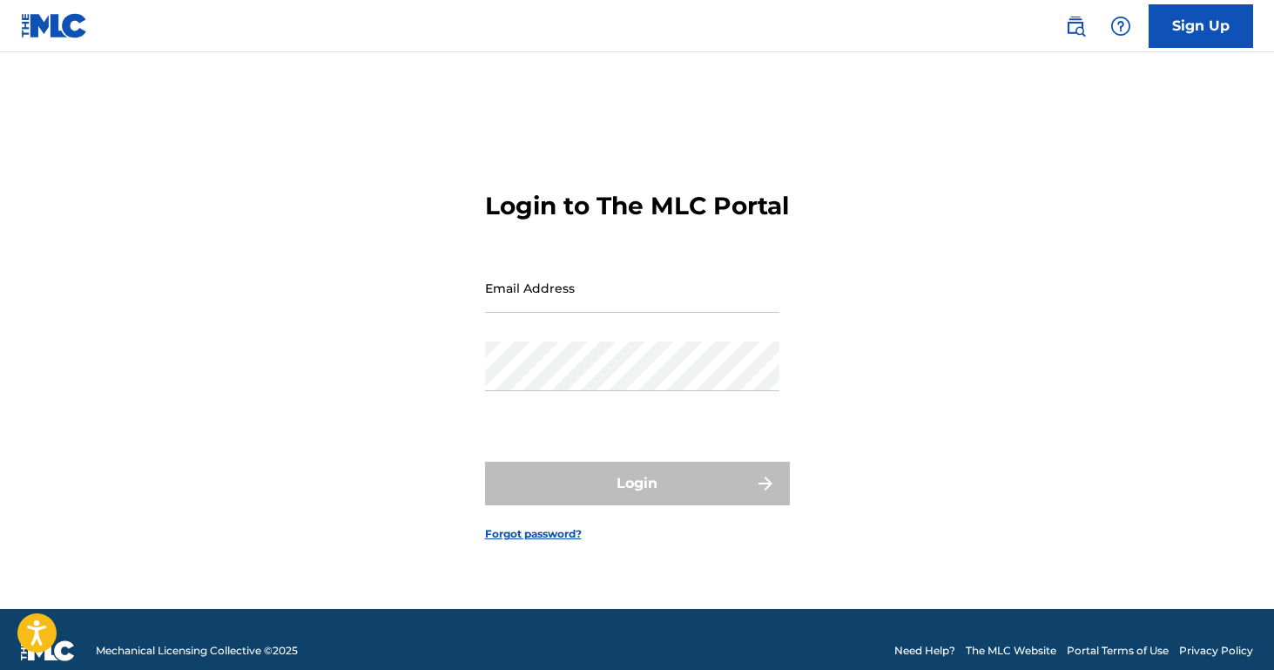
click at [613, 307] on input "Email Address" at bounding box center [632, 288] width 294 height 50
type input "[EMAIL_ADDRESS][DOMAIN_NAME]"
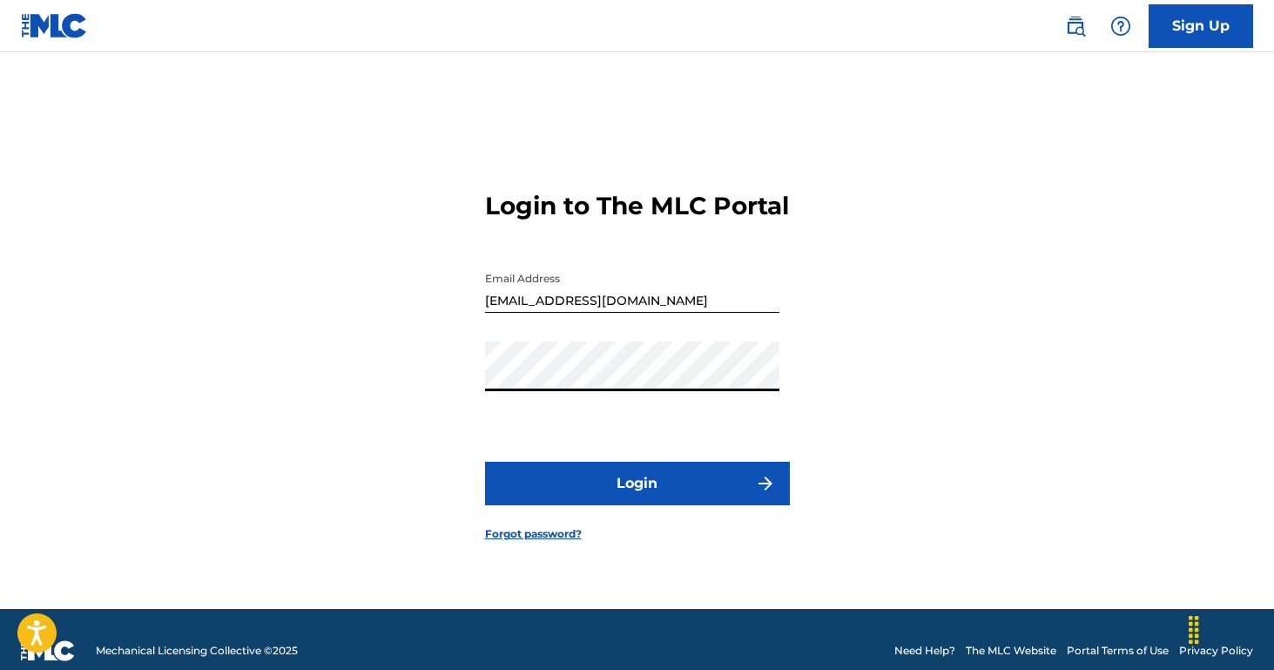
click at [485, 461] on button "Login" at bounding box center [637, 483] width 305 height 44
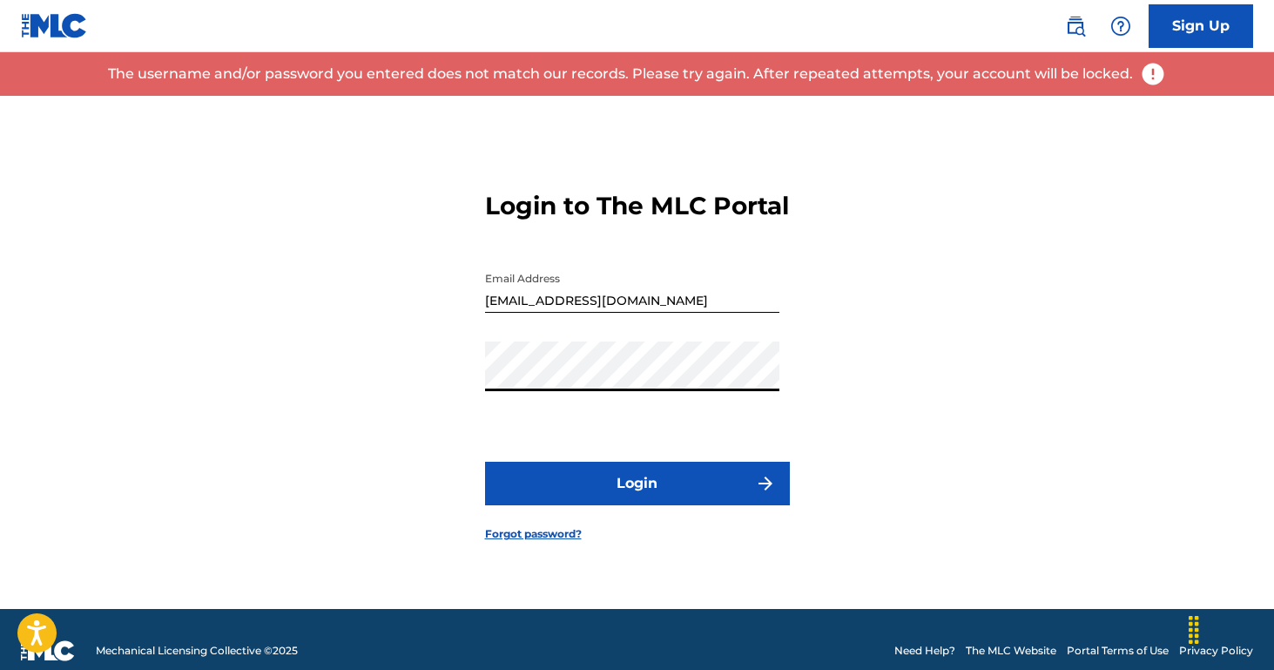
click at [477, 394] on div "Login to The MLC Portal Email Address [EMAIL_ADDRESS][DOMAIN_NAME] Password Log…" at bounding box center [637, 352] width 1219 height 513
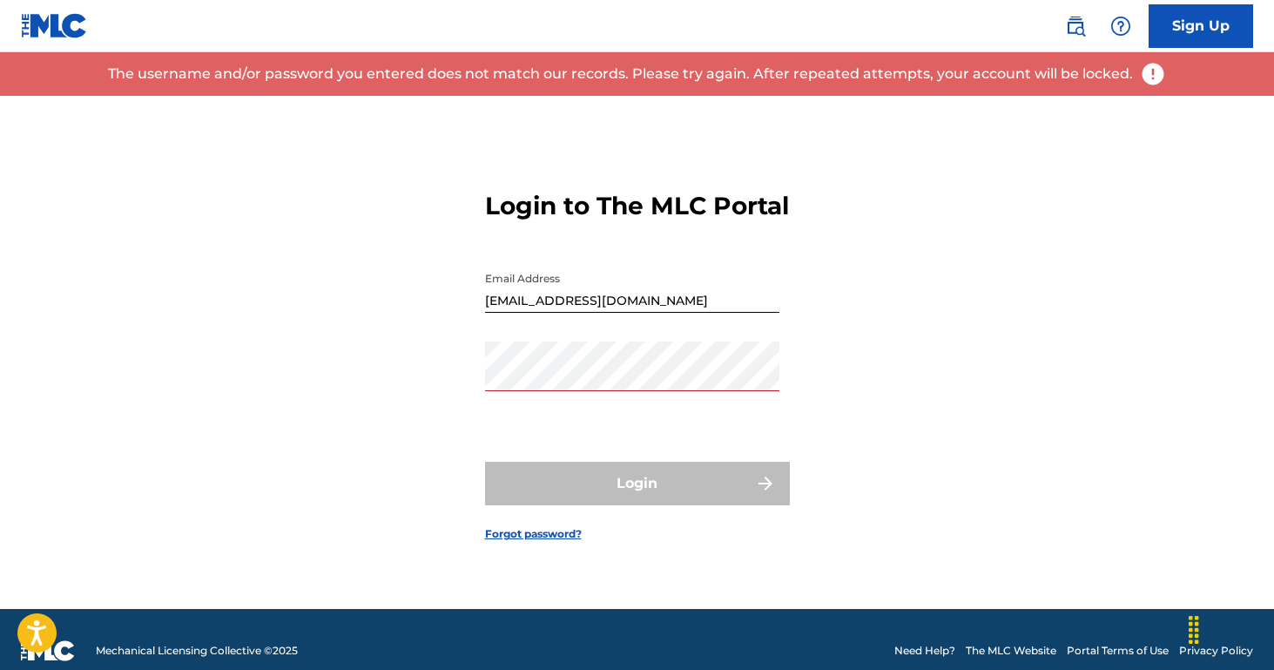
click at [374, 273] on div "Login to The MLC Portal Email Address [EMAIL_ADDRESS][DOMAIN_NAME] Password Log…" at bounding box center [637, 352] width 1219 height 513
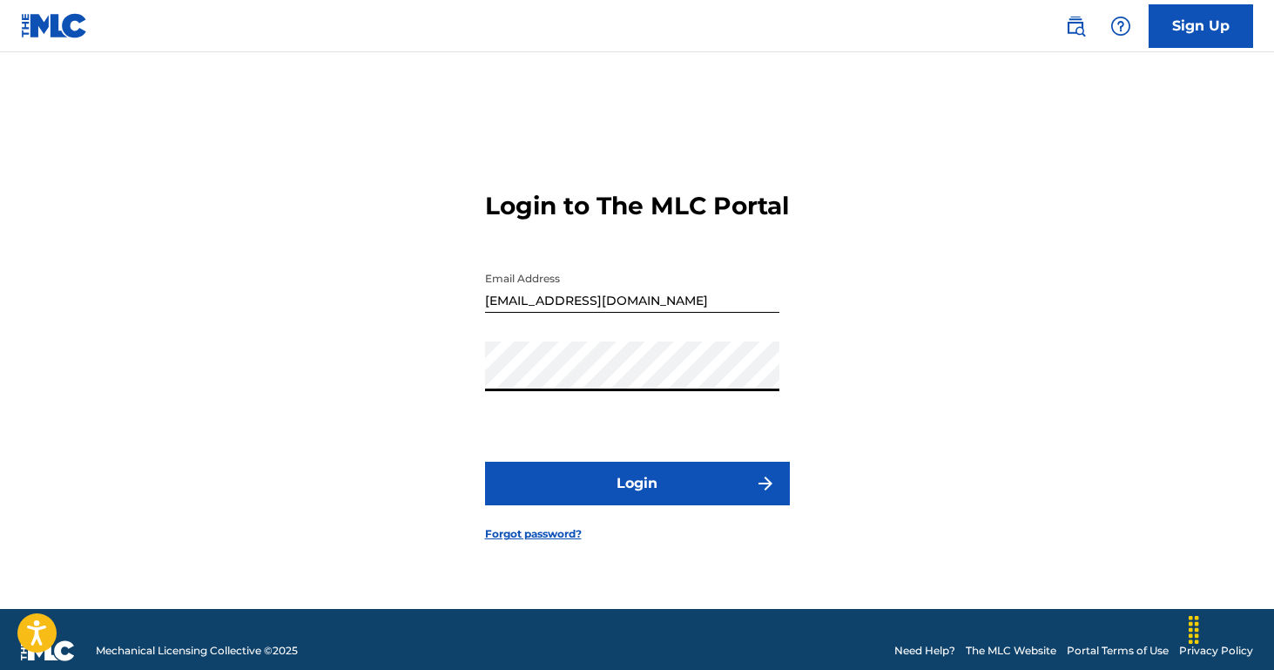
click at [485, 461] on button "Login" at bounding box center [637, 483] width 305 height 44
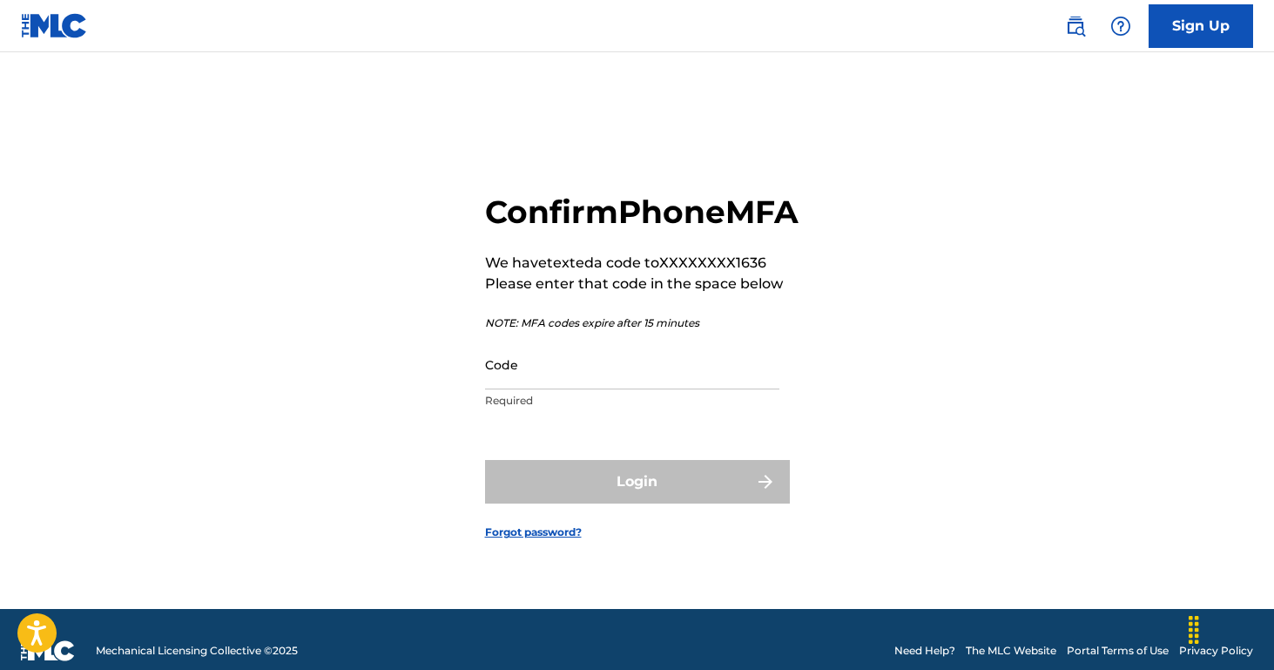
click at [546, 389] on input "Code" at bounding box center [632, 365] width 294 height 50
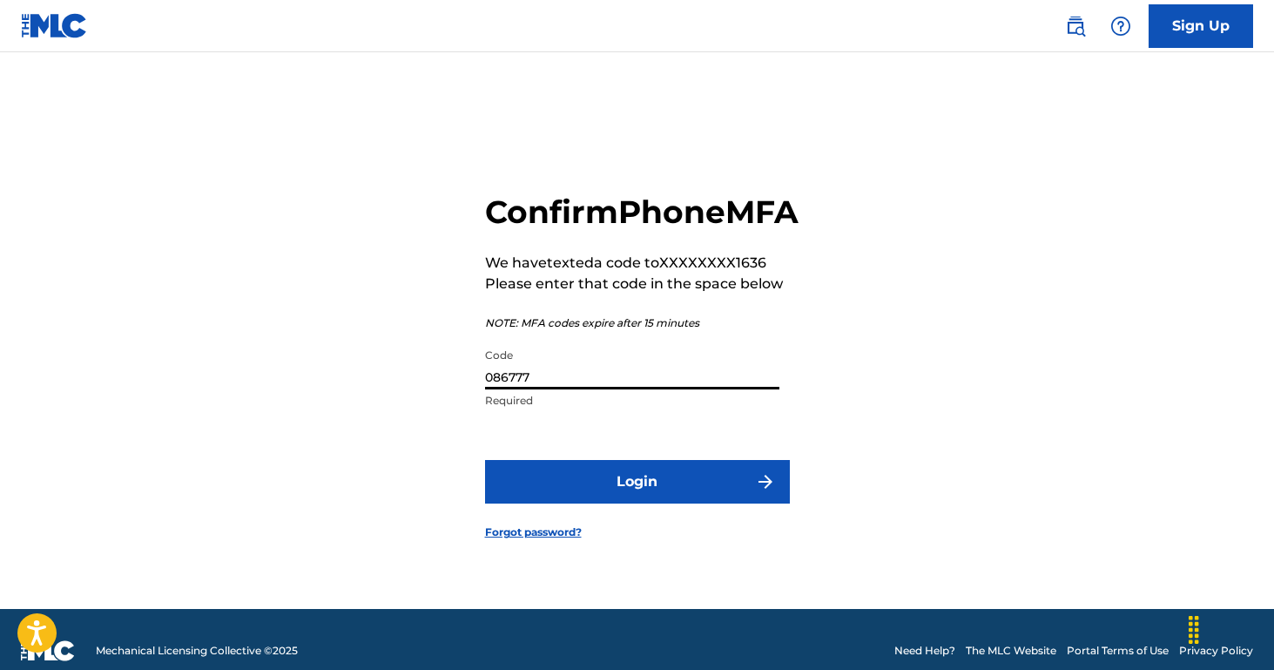
type input "086777"
click at [688, 501] on button "Login" at bounding box center [637, 482] width 305 height 44
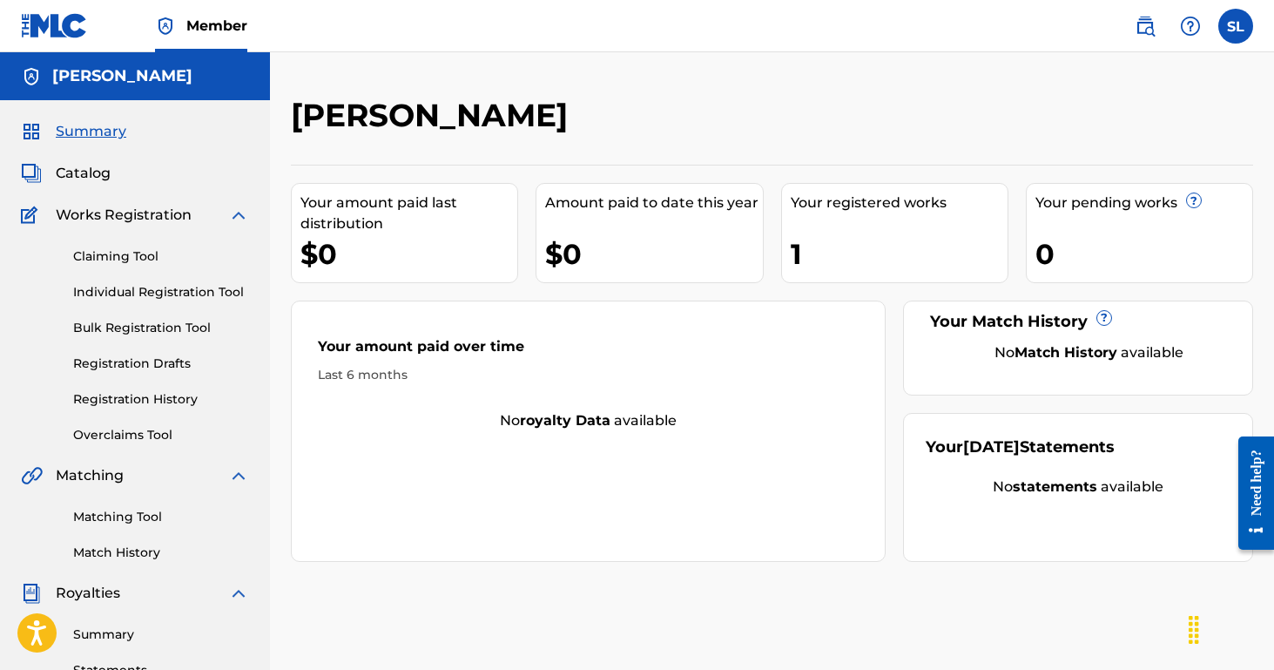
click at [83, 164] on span "Catalog" at bounding box center [83, 173] width 55 height 21
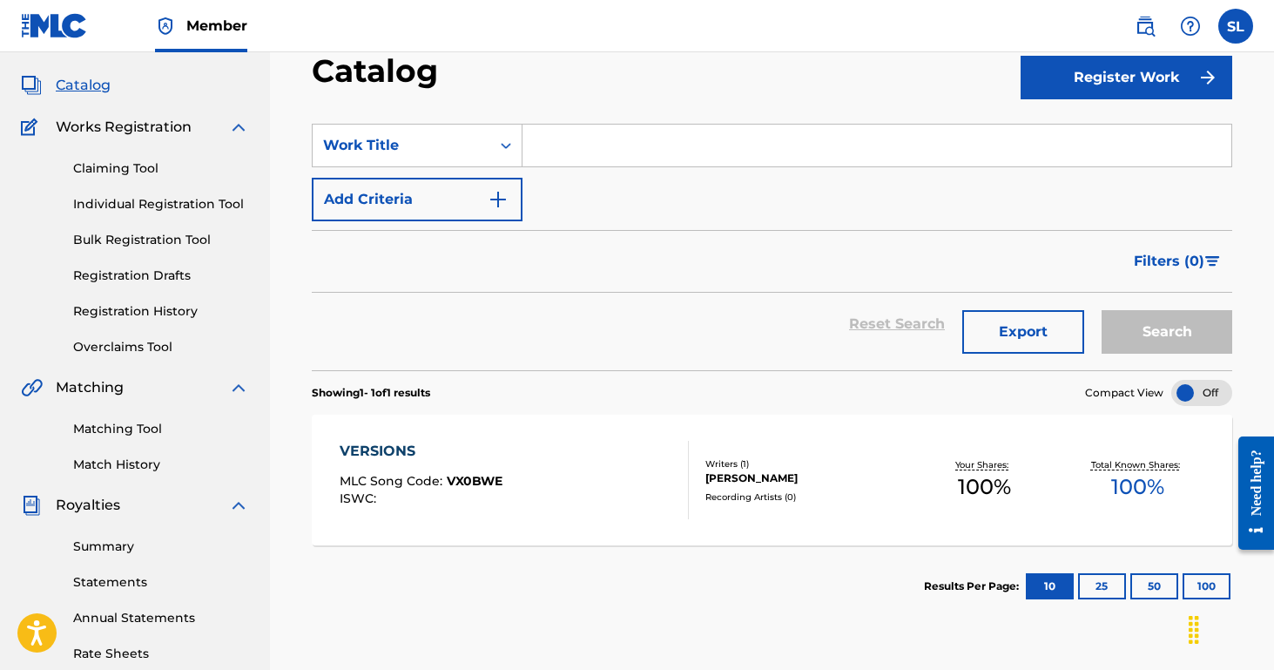
scroll to position [111, 0]
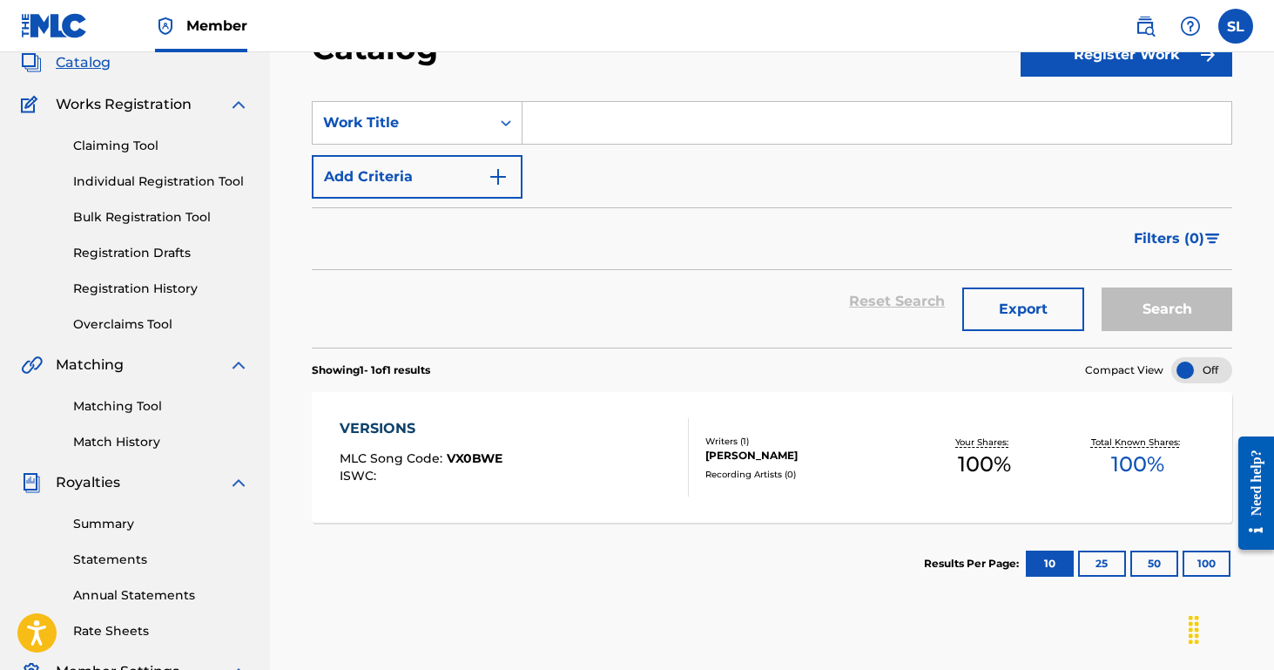
click at [138, 408] on link "Matching Tool" at bounding box center [161, 406] width 176 height 18
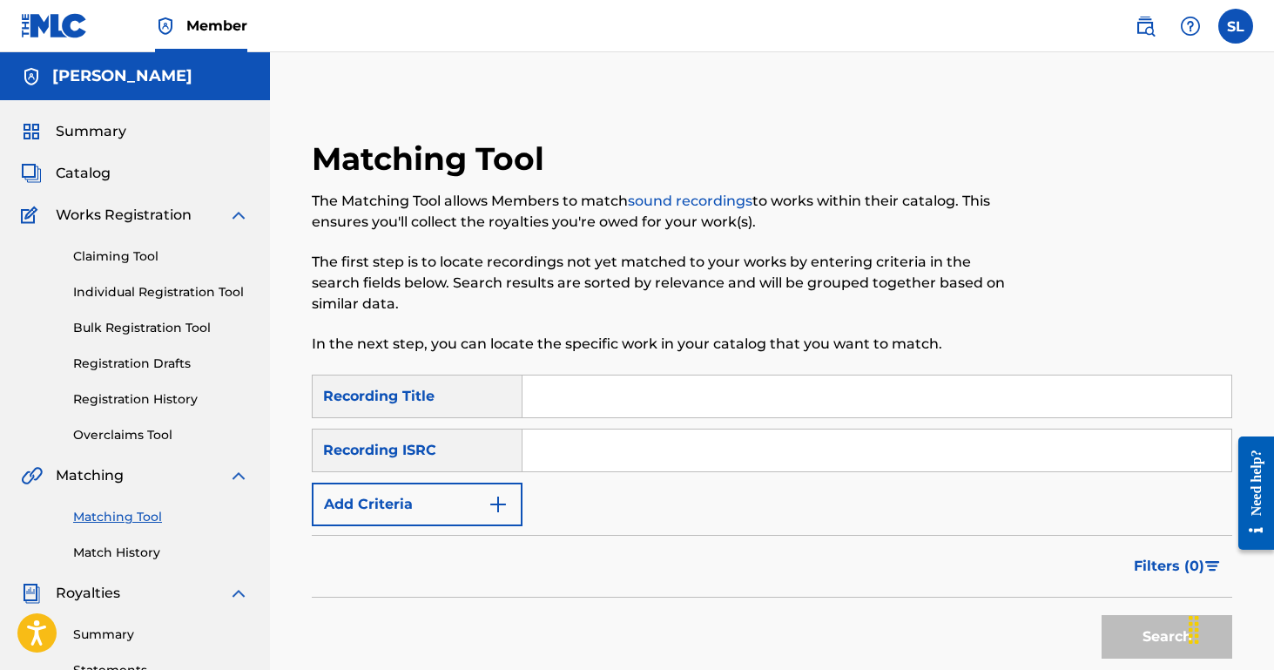
click at [131, 249] on link "Claiming Tool" at bounding box center [161, 256] width 176 height 18
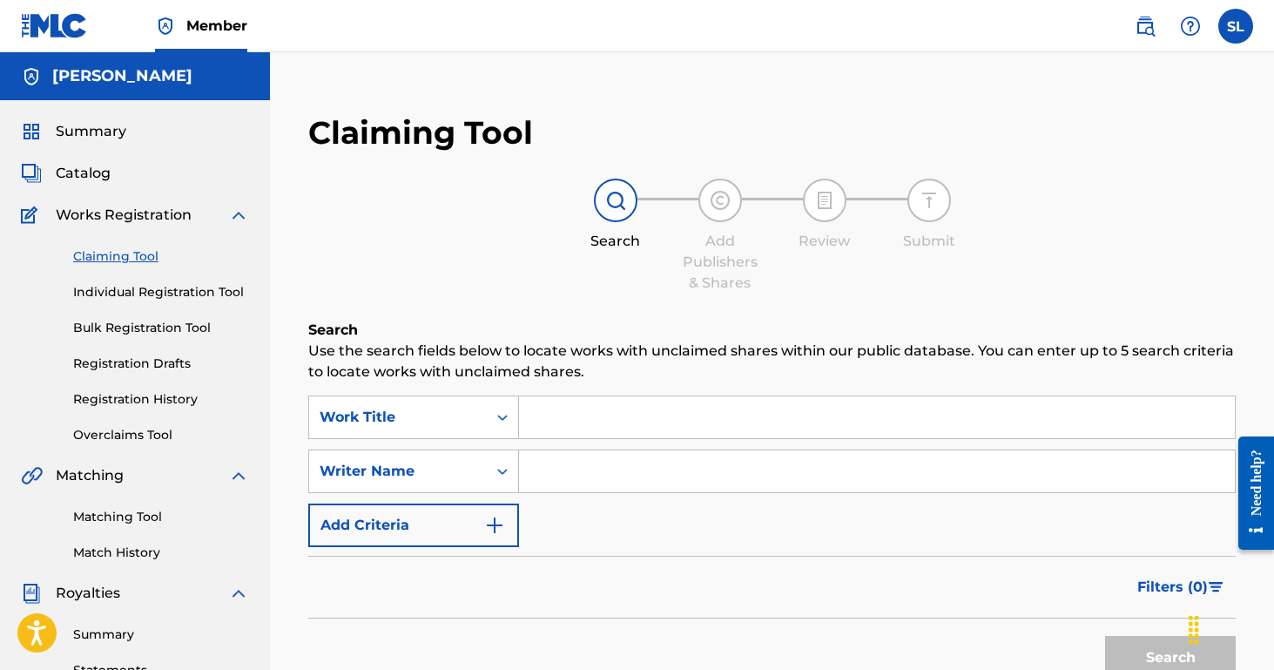
click at [589, 414] on input "Search Form" at bounding box center [877, 417] width 716 height 42
type input "Purple Lamp Shade"
click at [1105, 636] on button "Search" at bounding box center [1170, 658] width 131 height 44
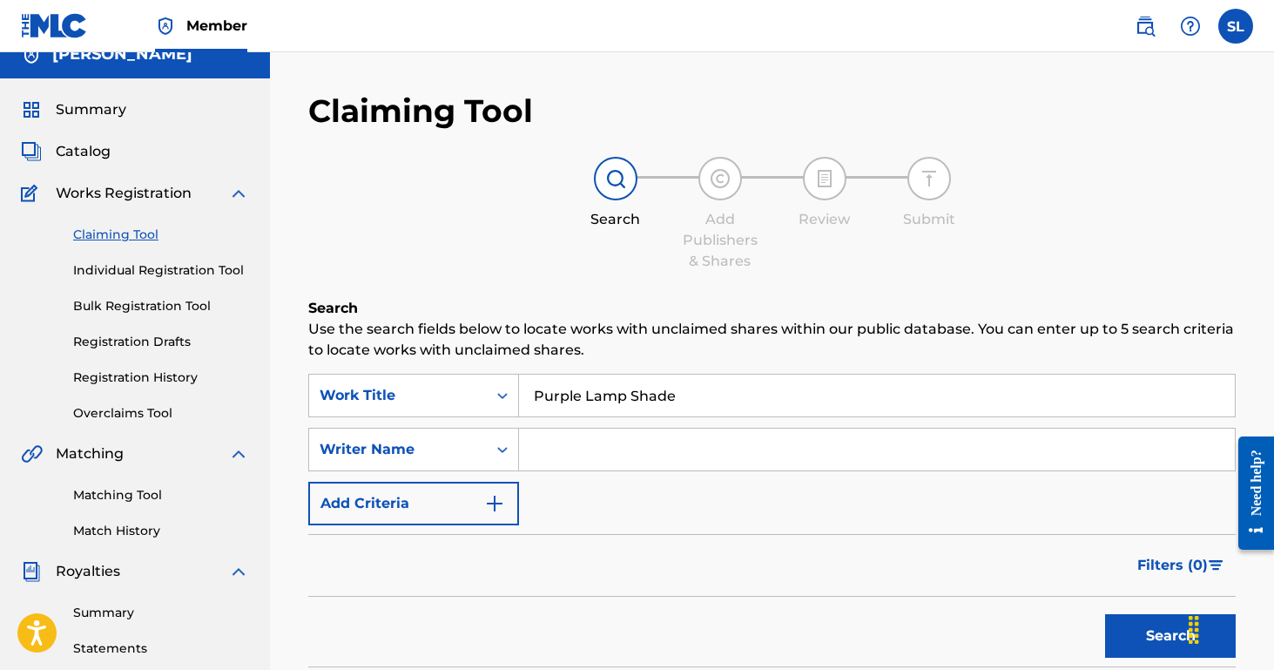
scroll to position [39, 0]
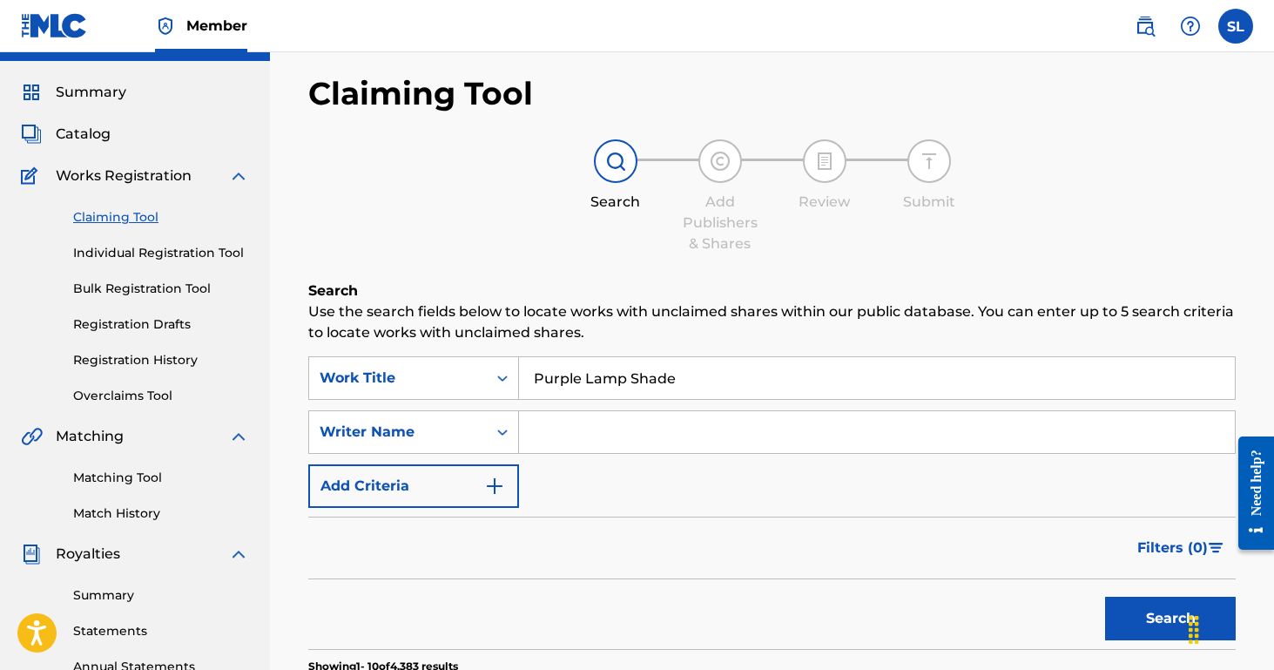
click at [649, 438] on input "Search Form" at bounding box center [877, 432] width 716 height 42
click at [1105, 596] on button "Search" at bounding box center [1170, 618] width 131 height 44
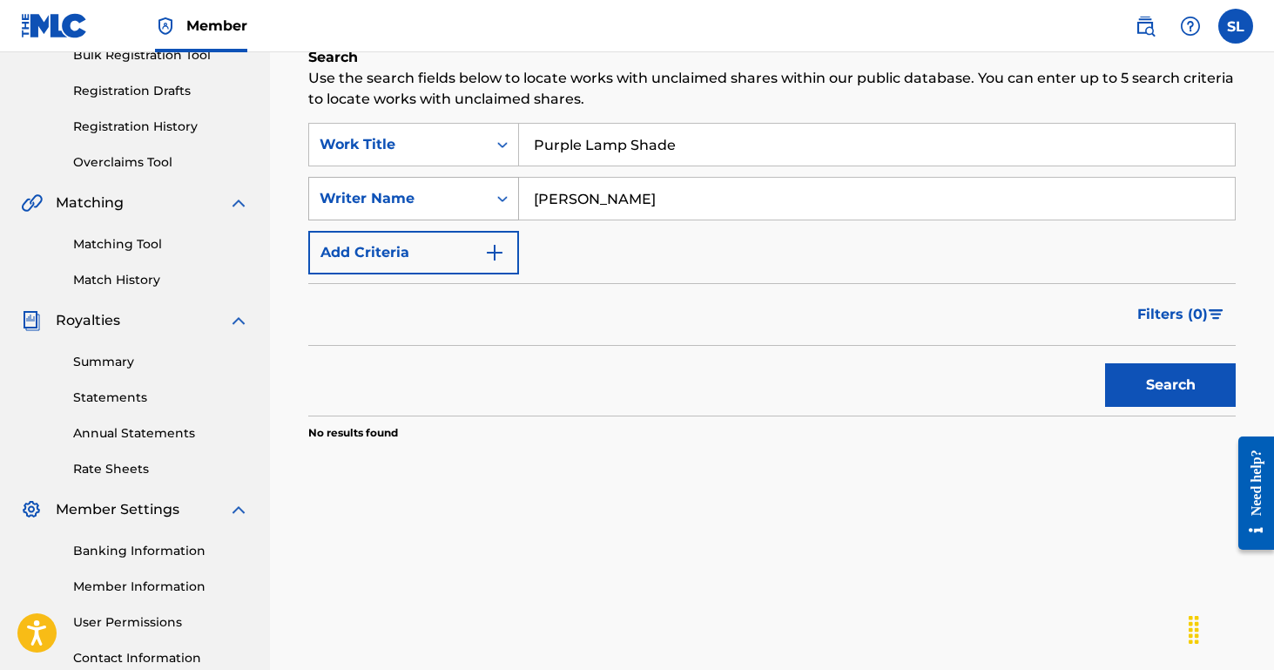
drag, startPoint x: 656, startPoint y: 205, endPoint x: 508, endPoint y: 205, distance: 148.0
click at [508, 205] on div "SearchWithCriteria69b081eb-b528-4103-9cd7-0d7ded6eaf40 Writer Name [PERSON_NAME…" at bounding box center [771, 199] width 927 height 44
click at [1105, 363] on button "Search" at bounding box center [1170, 385] width 131 height 44
type input "[PERSON_NAME]"
click at [1105, 363] on button "Search" at bounding box center [1170, 385] width 131 height 44
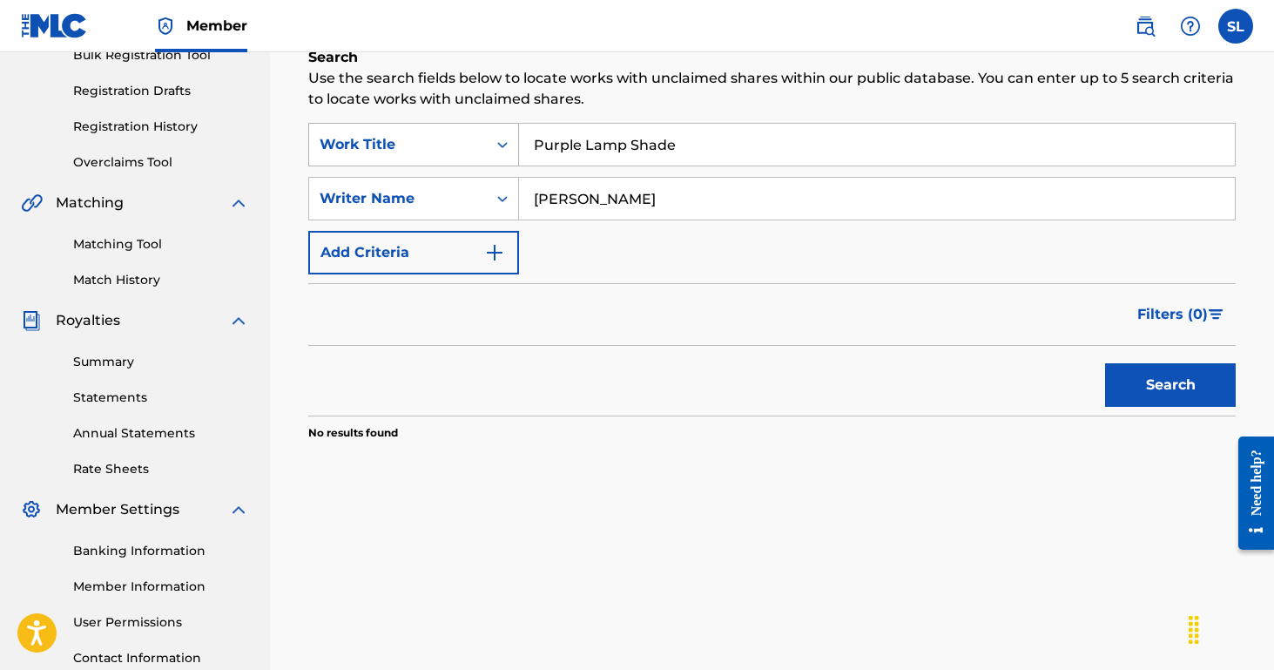
drag, startPoint x: 692, startPoint y: 149, endPoint x: 517, endPoint y: 145, distance: 175.1
click at [517, 145] on div "SearchWithCriteria9d52bffa-05fa-4801-9bfe-e5bf074e427e Work Title Purple Lamp S…" at bounding box center [771, 145] width 927 height 44
click at [1105, 363] on button "Search" at bounding box center [1170, 385] width 131 height 44
drag, startPoint x: 691, startPoint y: 200, endPoint x: 597, endPoint y: 199, distance: 94.0
click at [597, 199] on input "[PERSON_NAME]" at bounding box center [877, 199] width 716 height 42
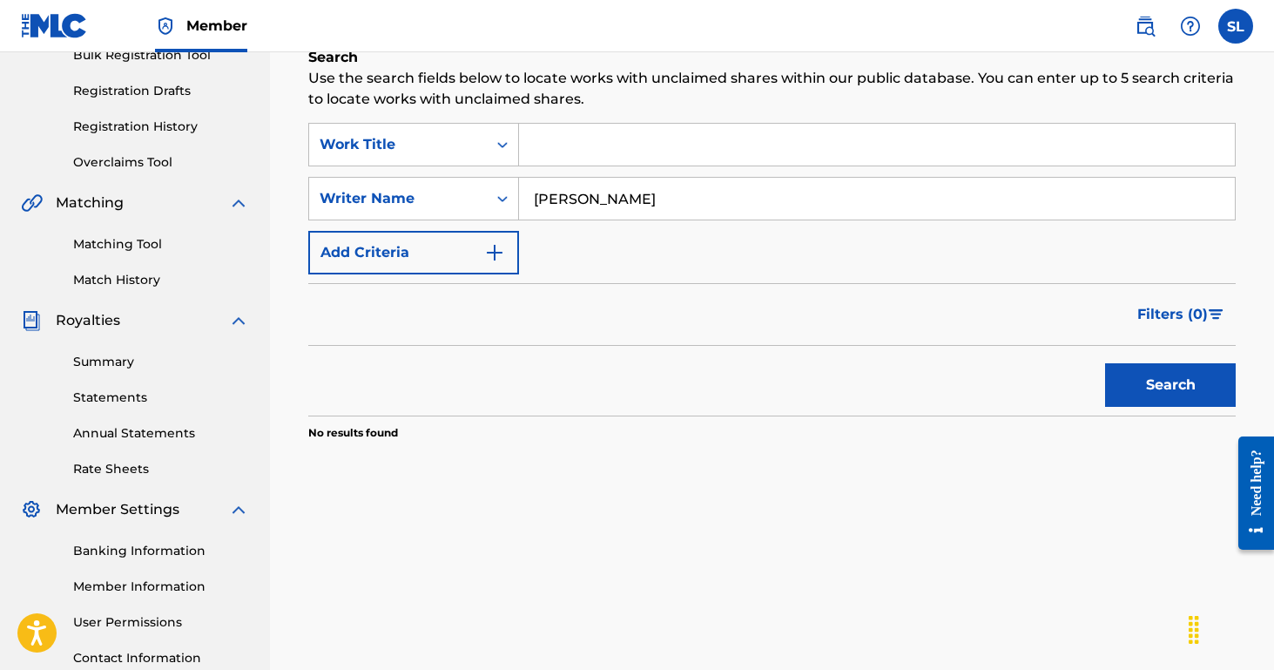
type input "[PERSON_NAME]"
click at [1105, 363] on button "Search" at bounding box center [1170, 385] width 131 height 44
